Goal: Find specific page/section: Find specific page/section

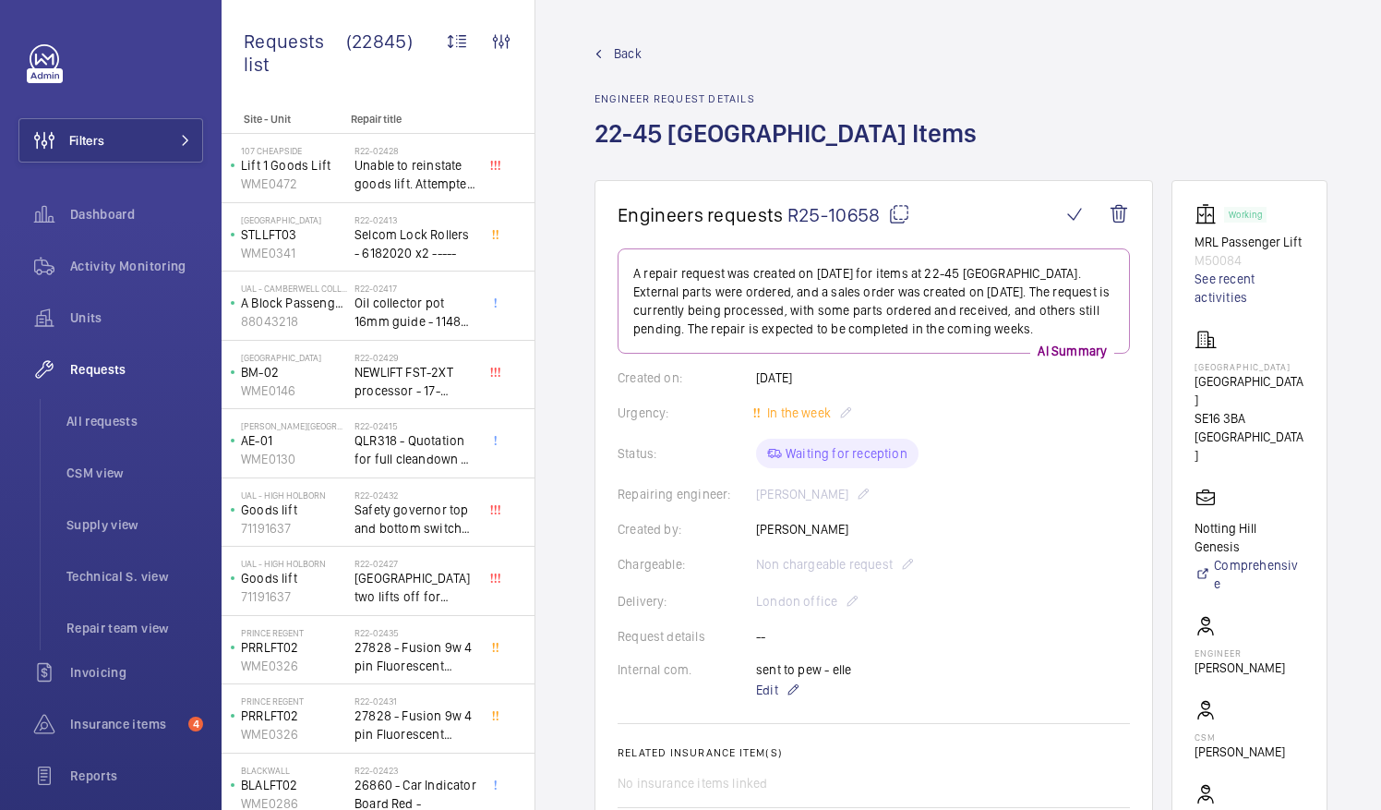
scroll to position [948, 0]
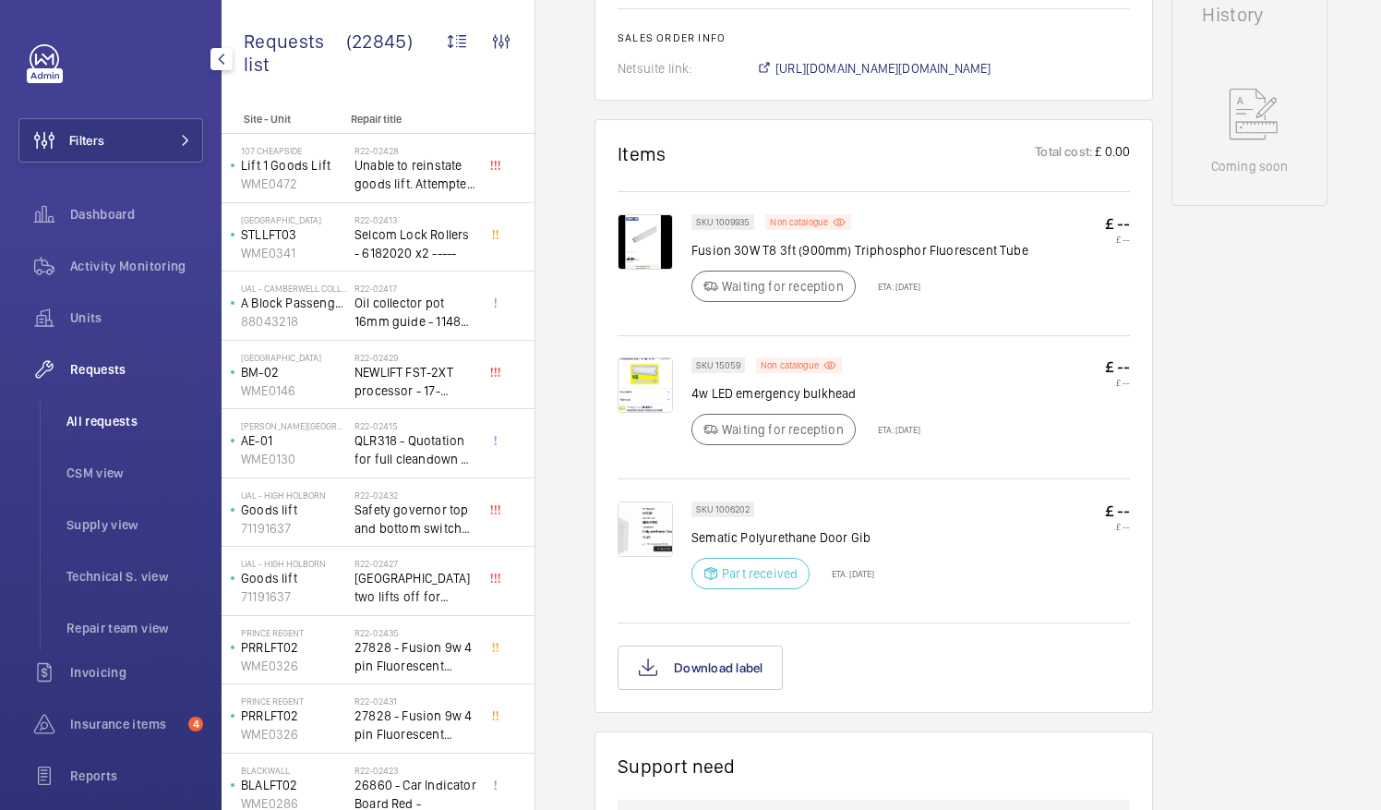
click at [111, 419] on span "All requests" at bounding box center [134, 421] width 137 height 18
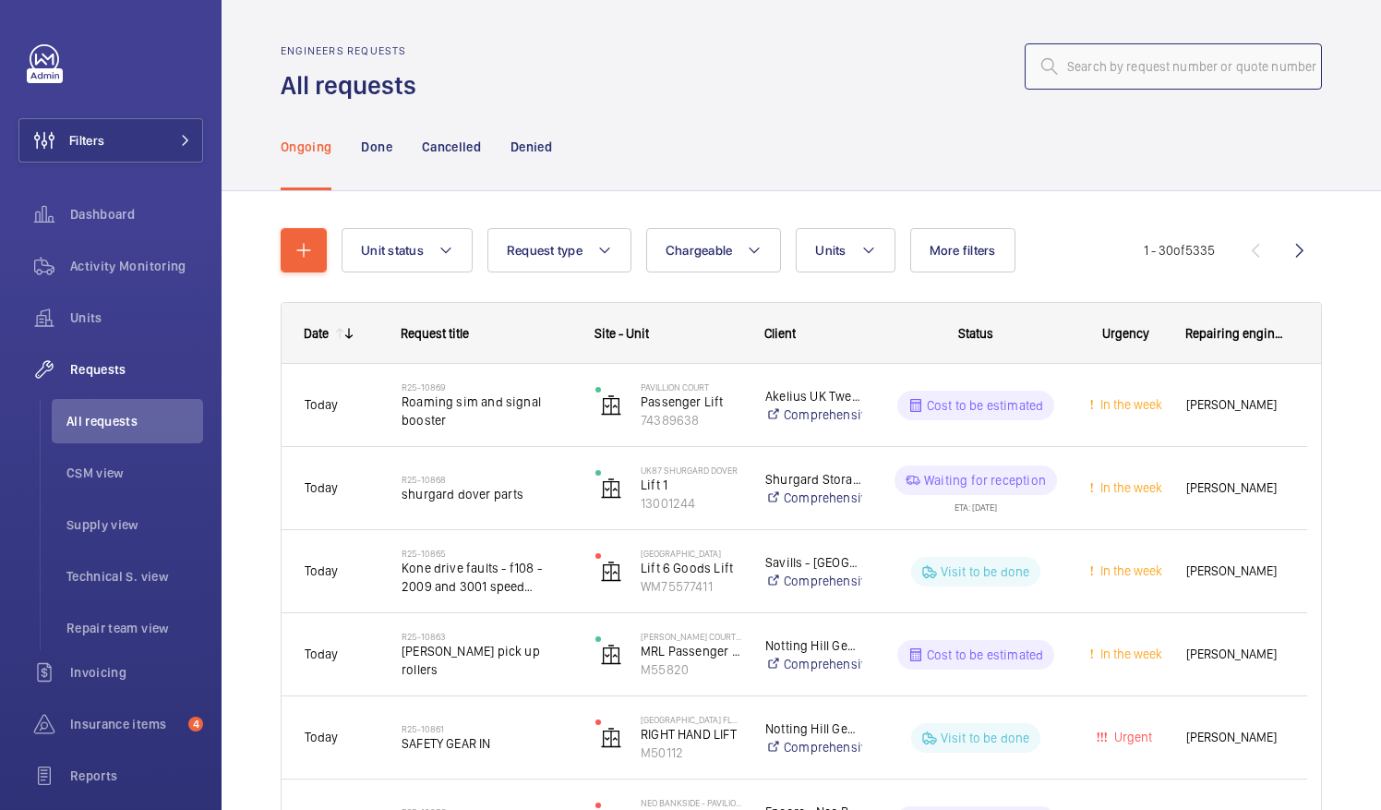
click at [1064, 65] on input "text" at bounding box center [1173, 66] width 297 height 46
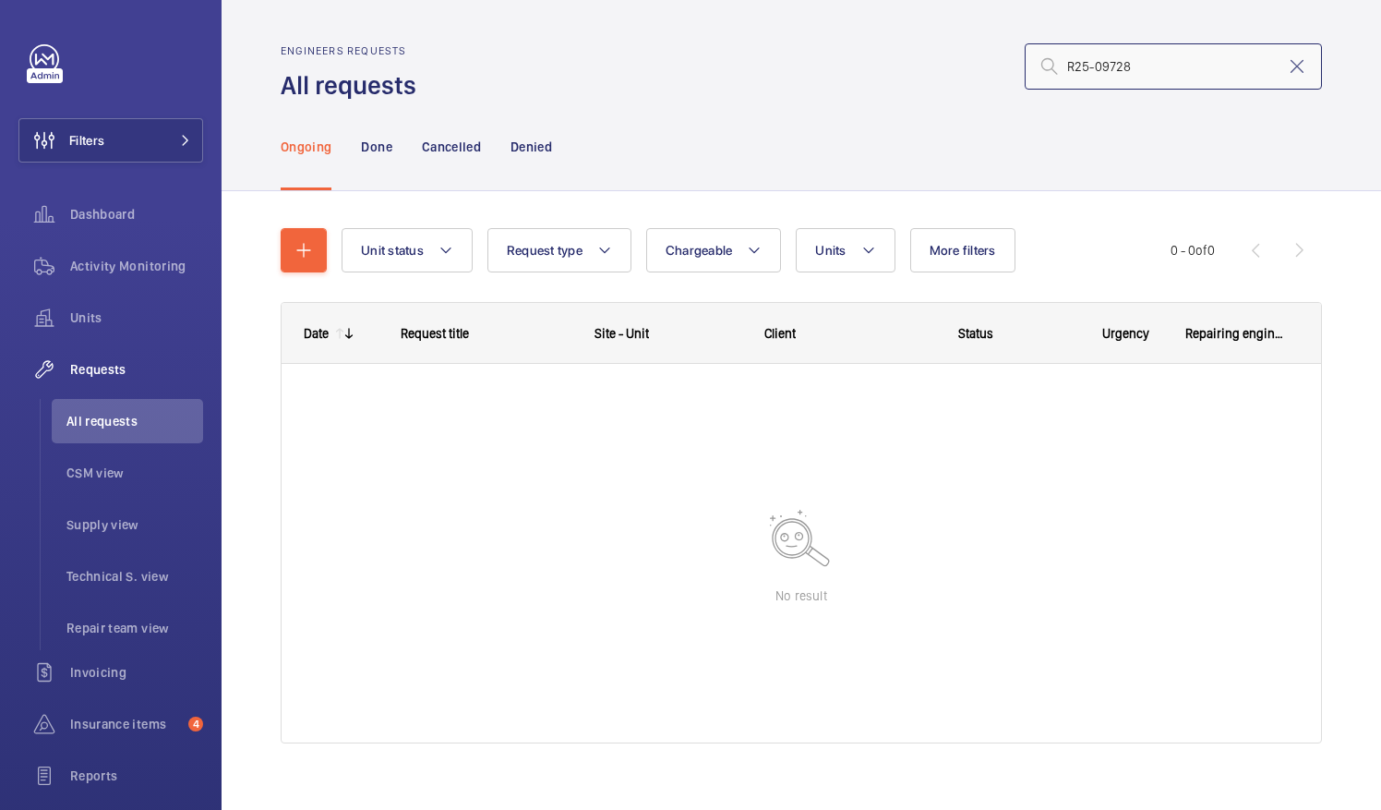
click at [1119, 67] on input "R25-09728" at bounding box center [1173, 66] width 297 height 46
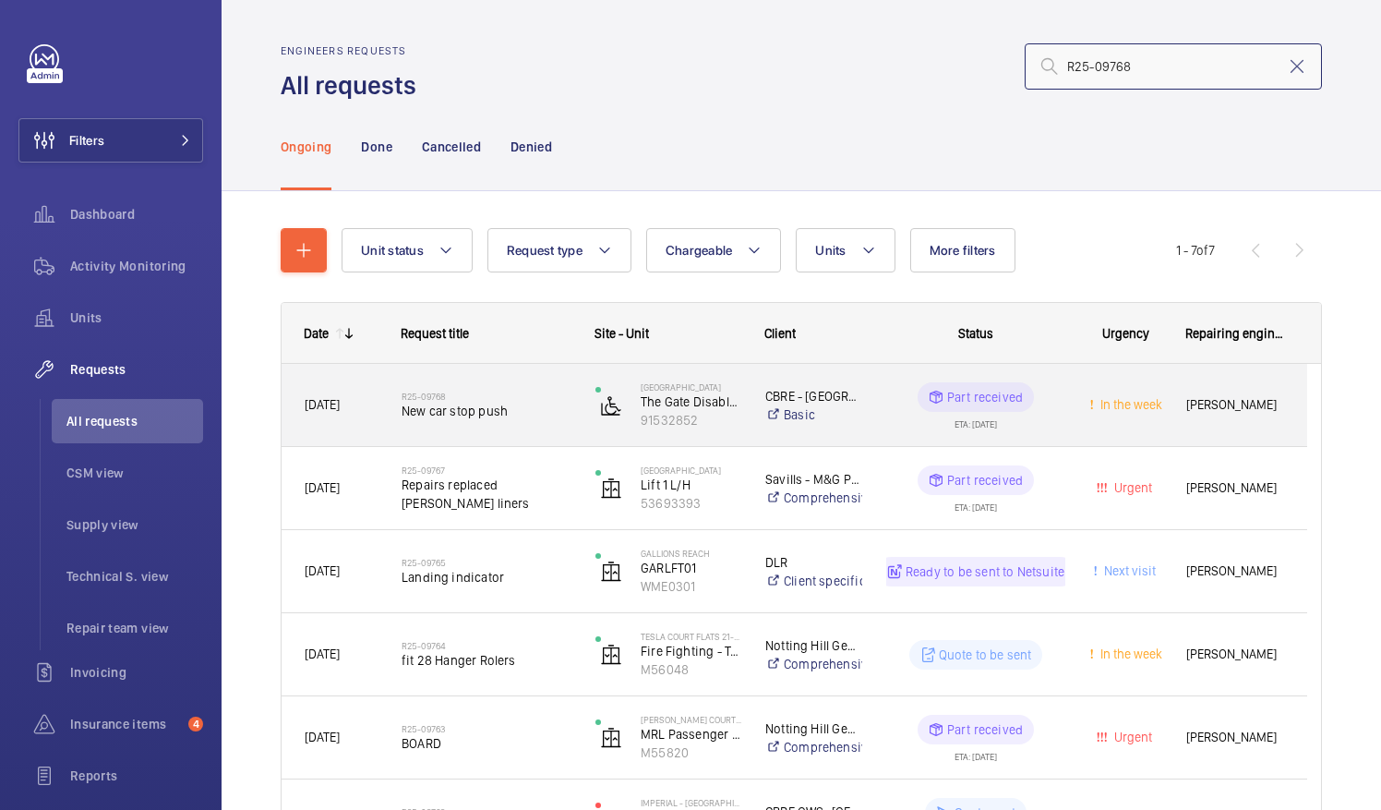
type input "R25-09768"
click at [484, 403] on span "New car stop push" at bounding box center [487, 411] width 170 height 18
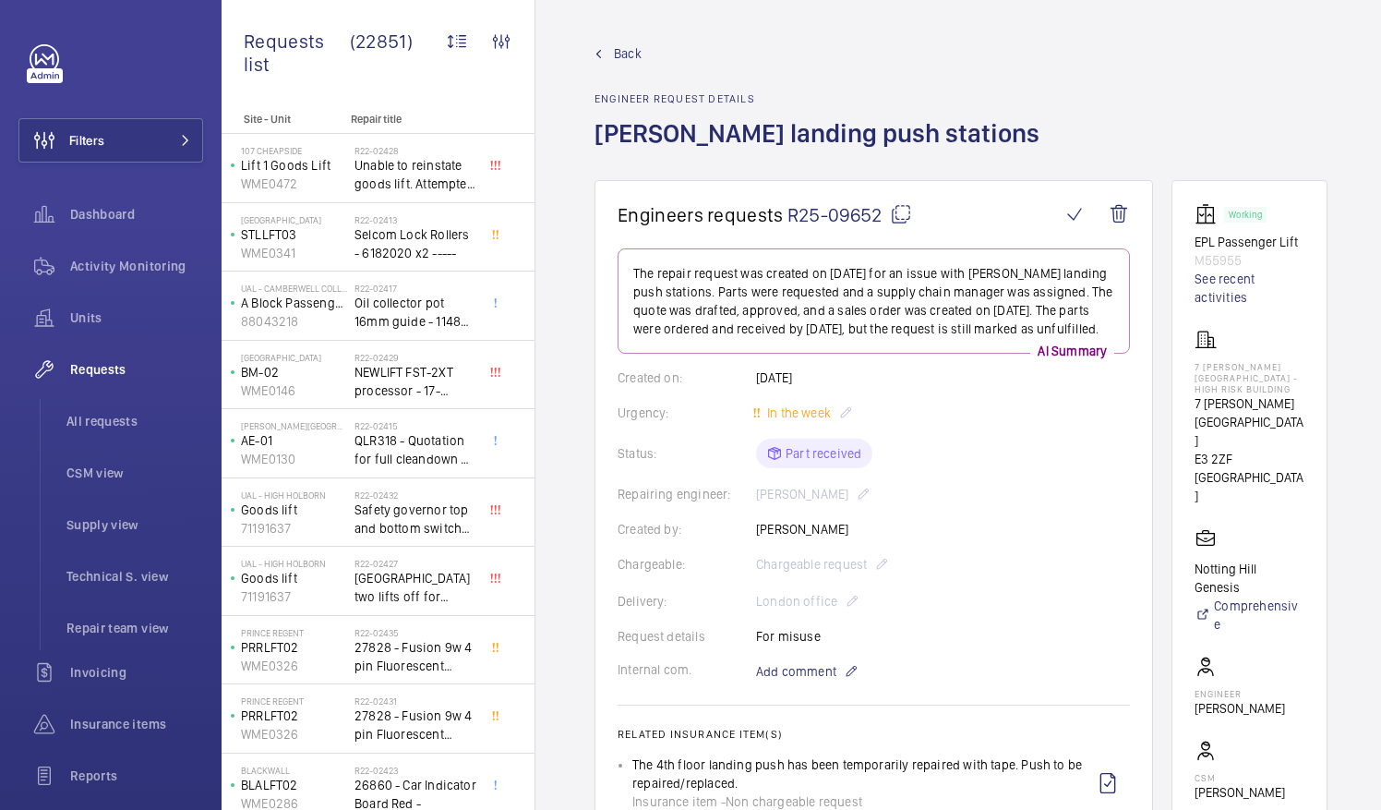
click at [901, 209] on mat-icon at bounding box center [901, 214] width 22 height 22
drag, startPoint x: 1218, startPoint y: 392, endPoint x: 1302, endPoint y: 399, distance: 84.3
click at [1302, 399] on p "7 [PERSON_NAME][GEOGRAPHIC_DATA]" at bounding box center [1250, 421] width 110 height 55
drag, startPoint x: 1302, startPoint y: 399, endPoint x: 1281, endPoint y: 387, distance: 23.6
copy p "7 [PERSON_NAME][GEOGRAPHIC_DATA]"
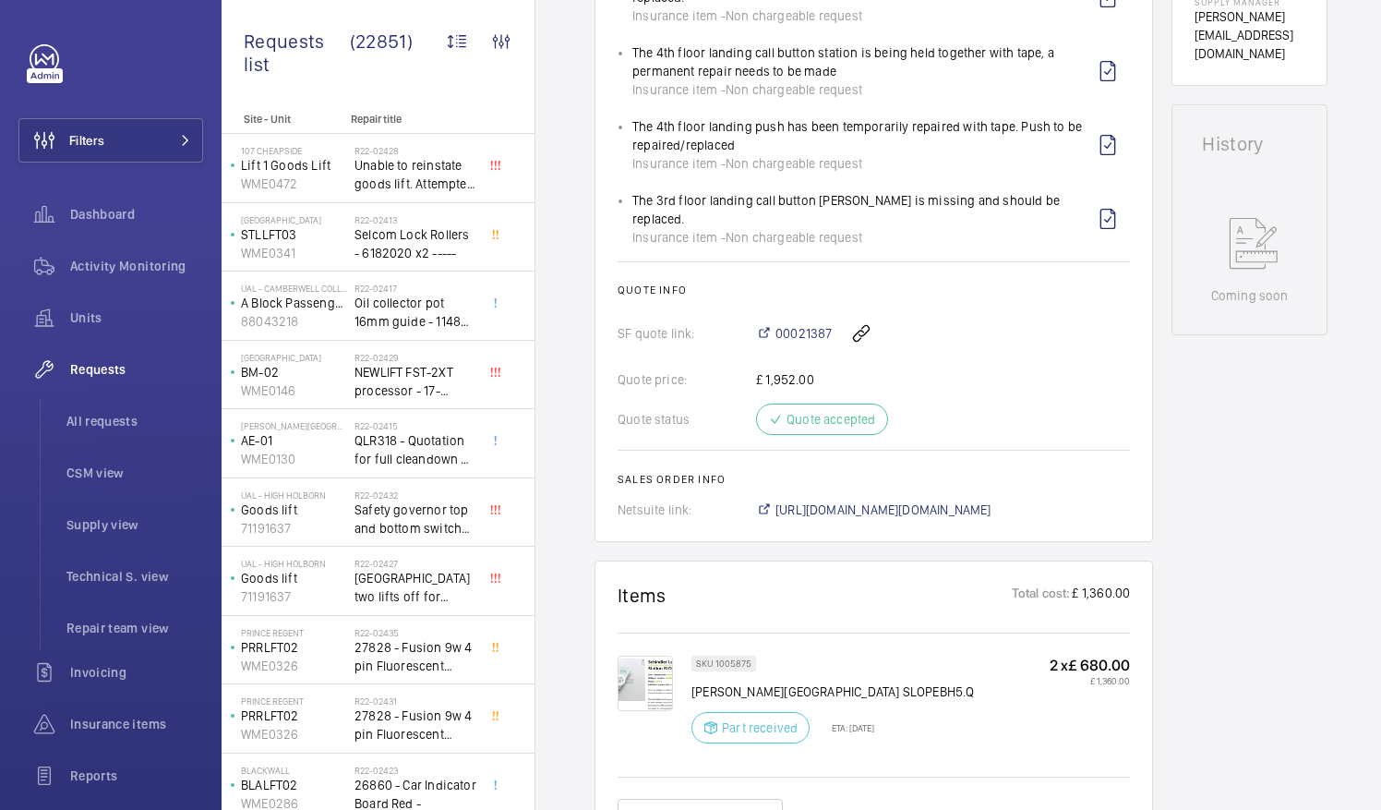
scroll to position [1019, 0]
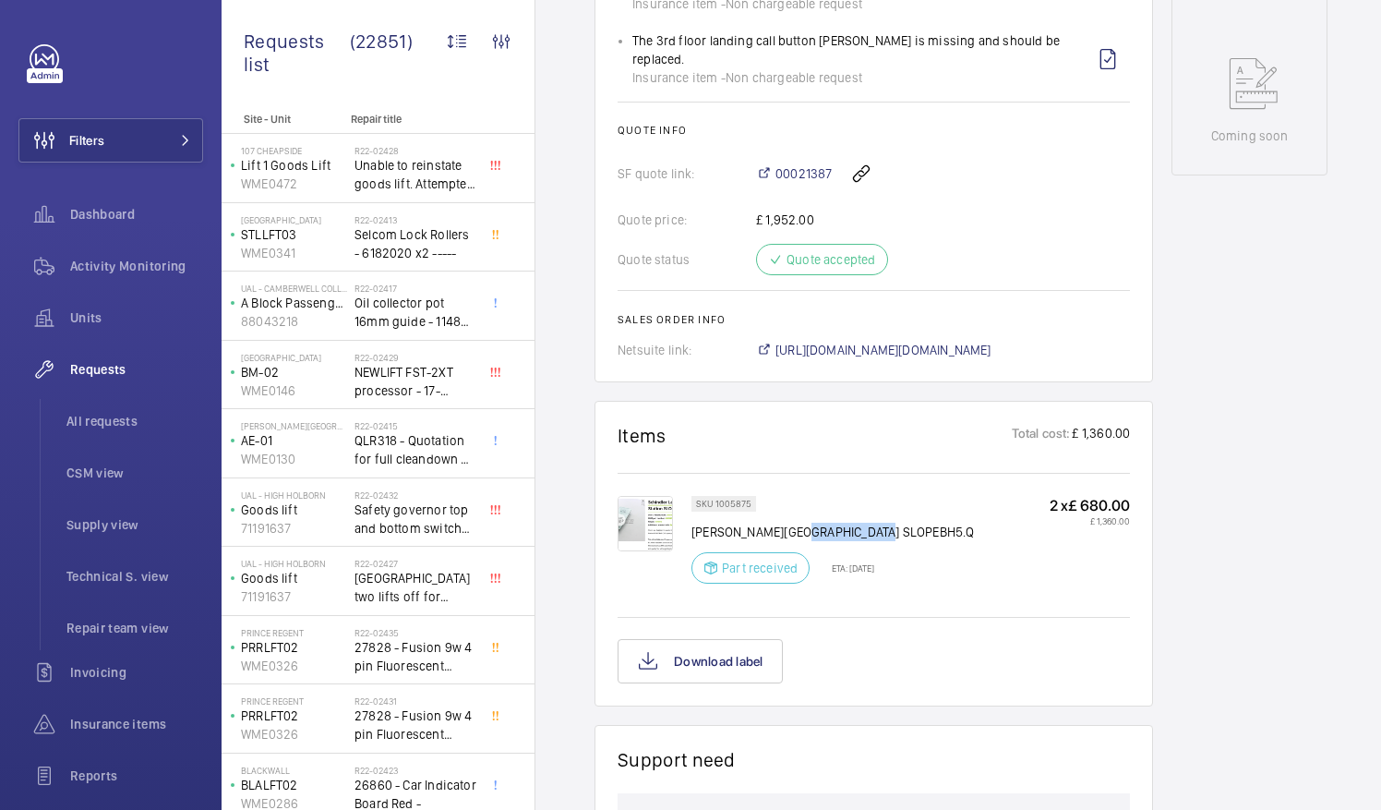
drag, startPoint x: 794, startPoint y: 508, endPoint x: 857, endPoint y: 511, distance: 62.9
click at [857, 523] on p "[PERSON_NAME][GEOGRAPHIC_DATA] SLOPEBH5.Q" at bounding box center [832, 532] width 283 height 18
drag, startPoint x: 693, startPoint y: 508, endPoint x: 866, endPoint y: 510, distance: 172.7
click at [866, 523] on p "[PERSON_NAME][GEOGRAPHIC_DATA] SLOPEBH5.Q" at bounding box center [832, 532] width 283 height 18
copy p "[PERSON_NAME][GEOGRAPHIC_DATA]"
